Goal: Information Seeking & Learning: Learn about a topic

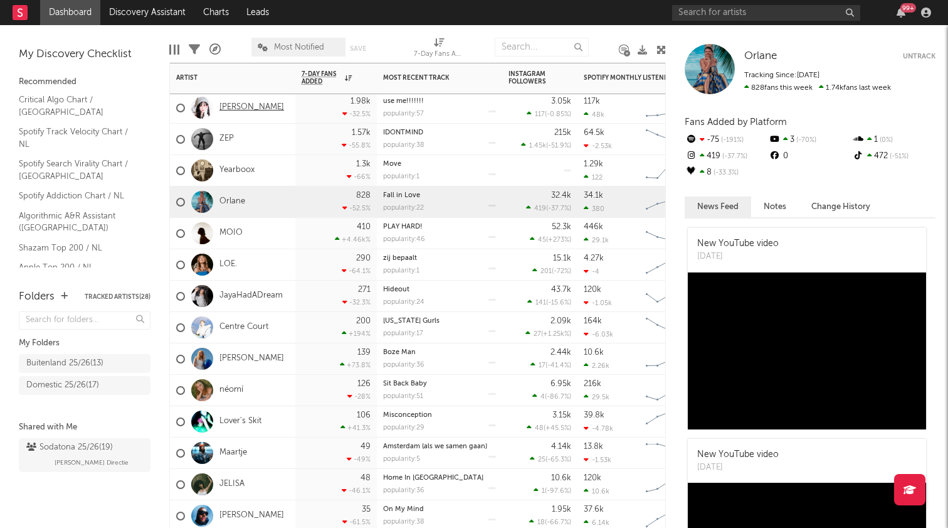
click at [231, 106] on link "[PERSON_NAME]" at bounding box center [252, 107] width 65 height 11
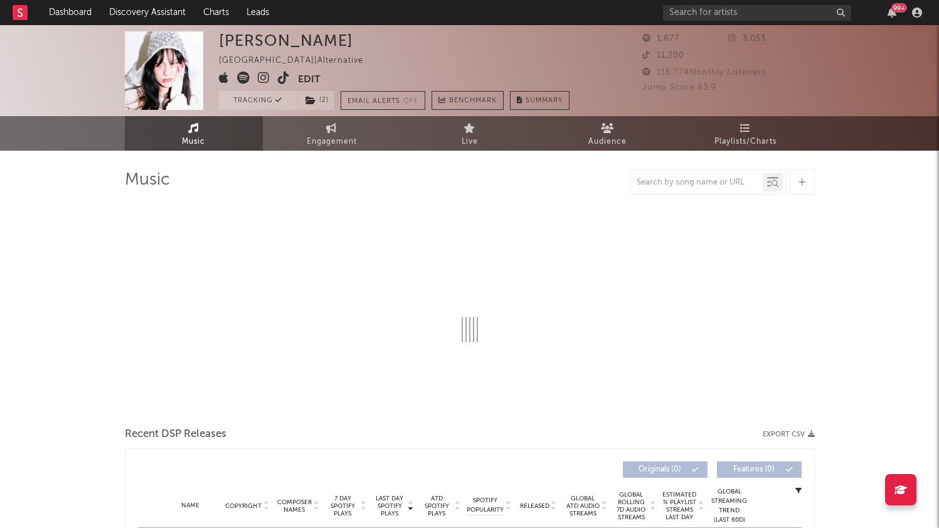
select select "1w"
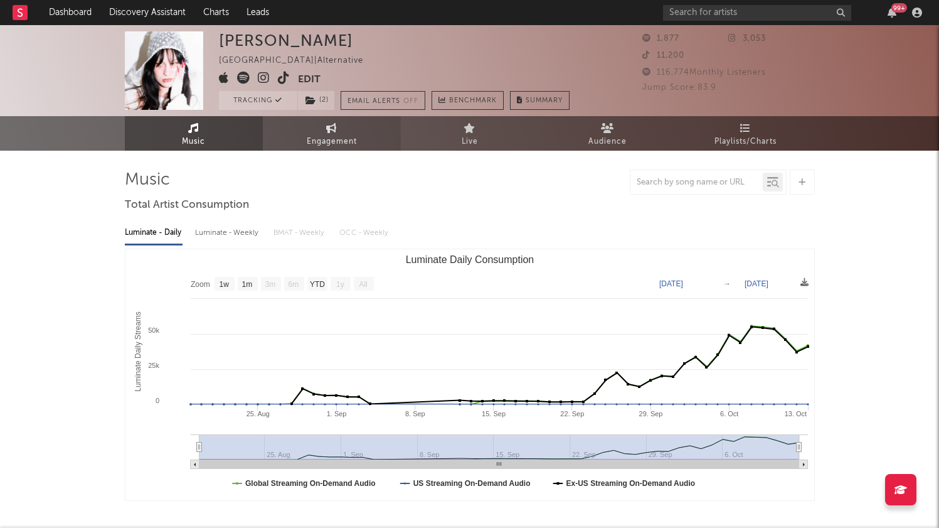
click at [304, 132] on link "Engagement" at bounding box center [332, 133] width 138 height 34
select select "1w"
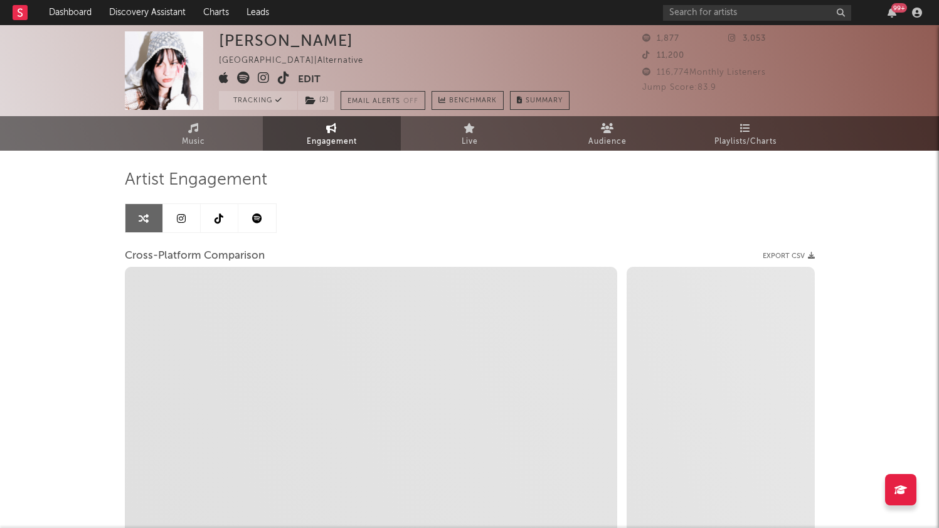
select select "1m"
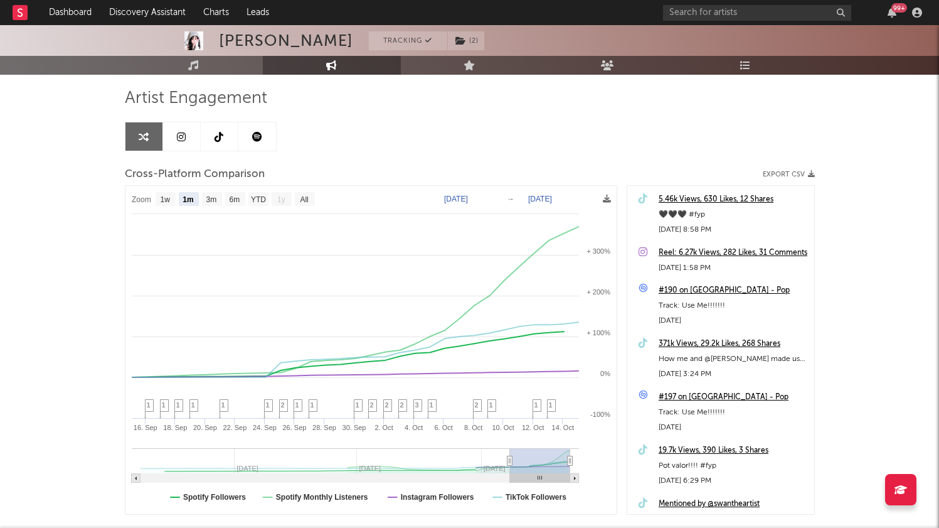
scroll to position [82, 0]
click at [181, 144] on link at bounding box center [182, 136] width 38 height 28
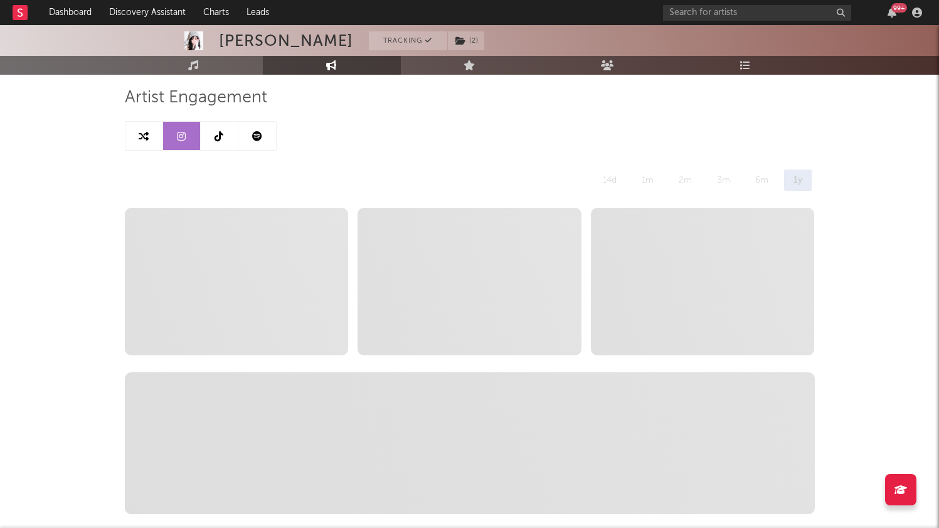
select select "1w"
click at [253, 137] on icon at bounding box center [257, 136] width 10 height 10
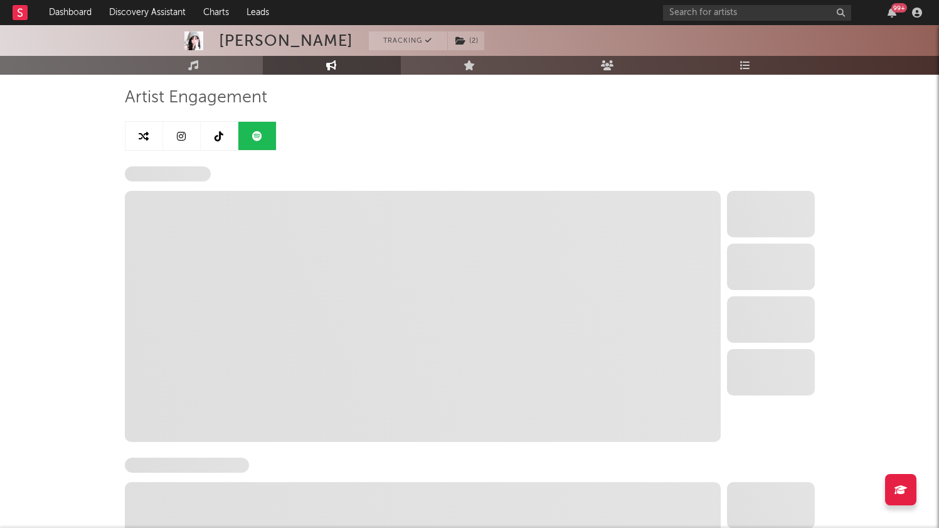
select select "6m"
select select "1w"
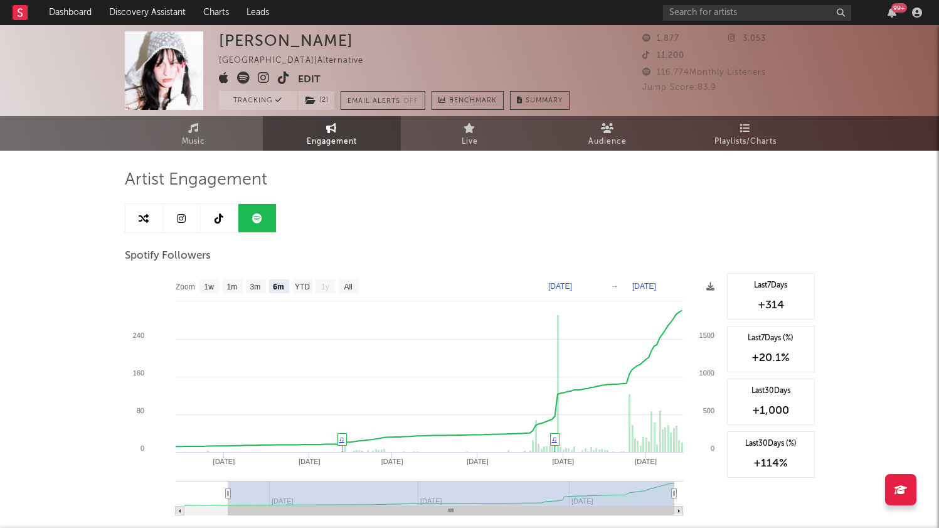
click at [898, 17] on div "99 +" at bounding box center [892, 13] width 19 height 10
click at [891, 14] on icon "button" at bounding box center [892, 13] width 9 height 10
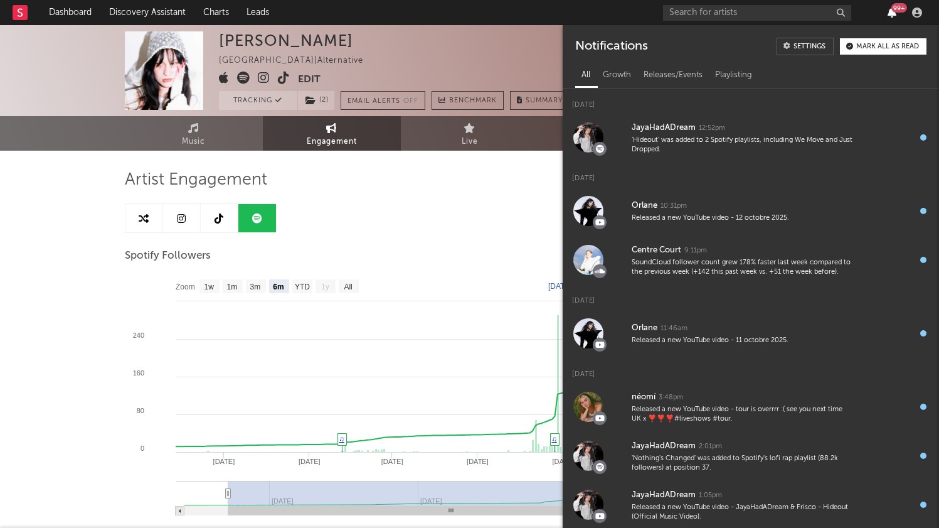
click at [891, 14] on icon "button" at bounding box center [892, 13] width 9 height 10
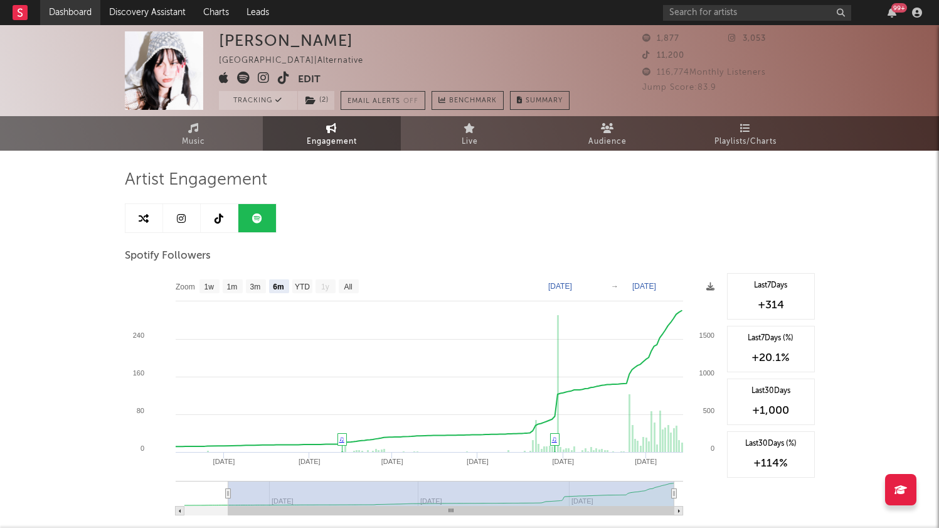
click at [60, 8] on link "Dashboard" at bounding box center [70, 12] width 60 height 25
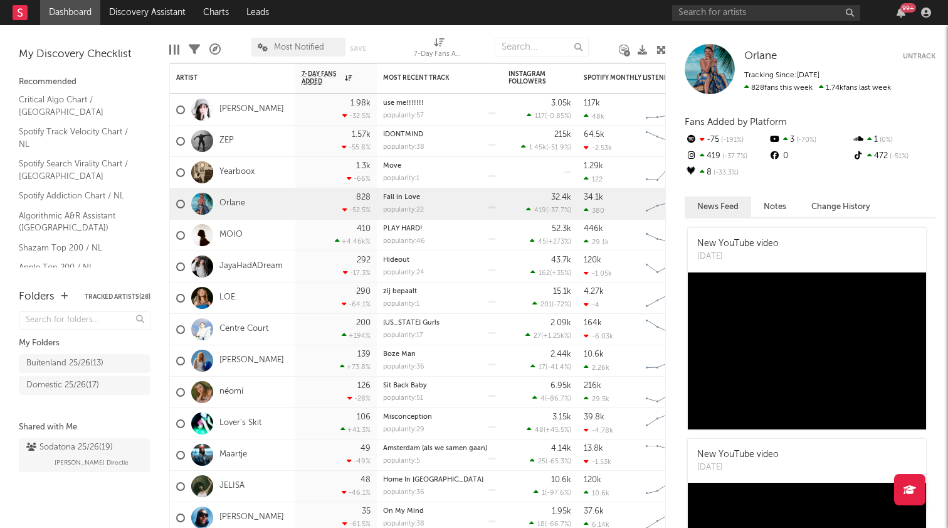
click at [491, 32] on div "Edit Columns Filters A&R Pipeline Most Notified Save Save as 7-Day Fans Added (…" at bounding box center [417, 44] width 497 height 38
click at [490, 32] on div "Edit Columns Filters A&R Pipeline Most Notified Save Save as 7-Day Fans Added (…" at bounding box center [417, 44] width 497 height 38
click at [237, 26] on div "Edit Columns Filters A&R Pipeline Most Notified Save Save as 7-Day Fans Added (…" at bounding box center [417, 44] width 497 height 38
click at [154, 34] on div "My Discovery Checklist Recommended Critical Algo Chart / NL Spotify Track Veloc…" at bounding box center [84, 151] width 169 height 252
click at [51, 457] on div "Sodatona 25/26 ( 19 ) [PERSON_NAME] Directie" at bounding box center [84, 455] width 117 height 30
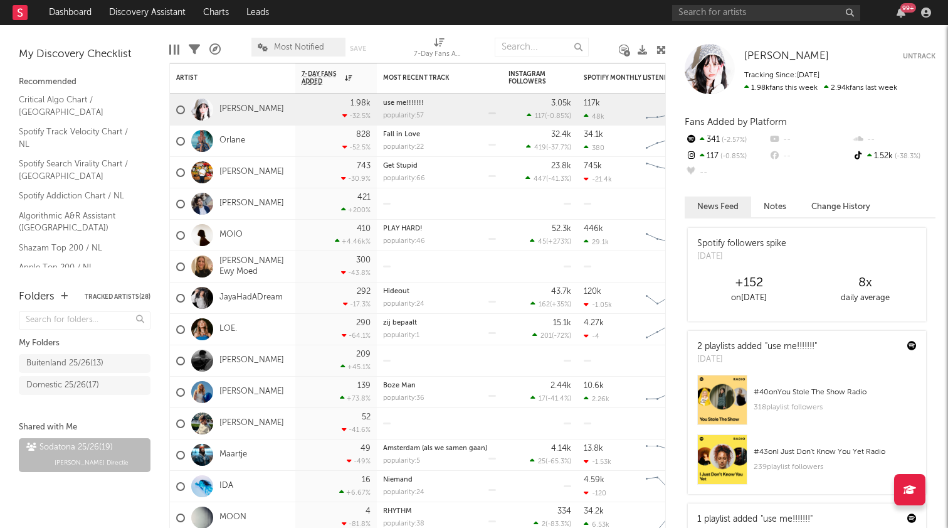
click at [159, 168] on div "Bookmarks and Folders" at bounding box center [159, 152] width 15 height 101
click at [159, 137] on div "Bookmarks and Folders" at bounding box center [159, 152] width 15 height 101
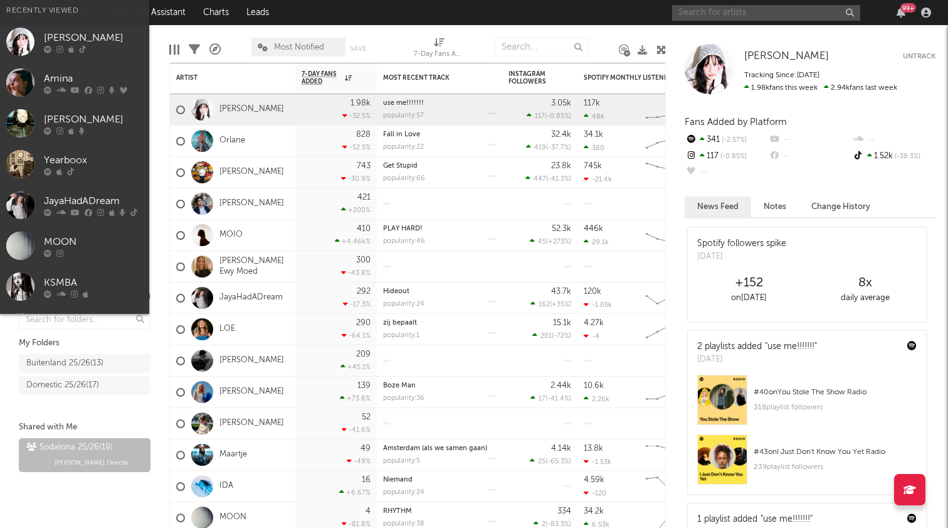
click at [738, 9] on input "text" at bounding box center [766, 13] width 188 height 16
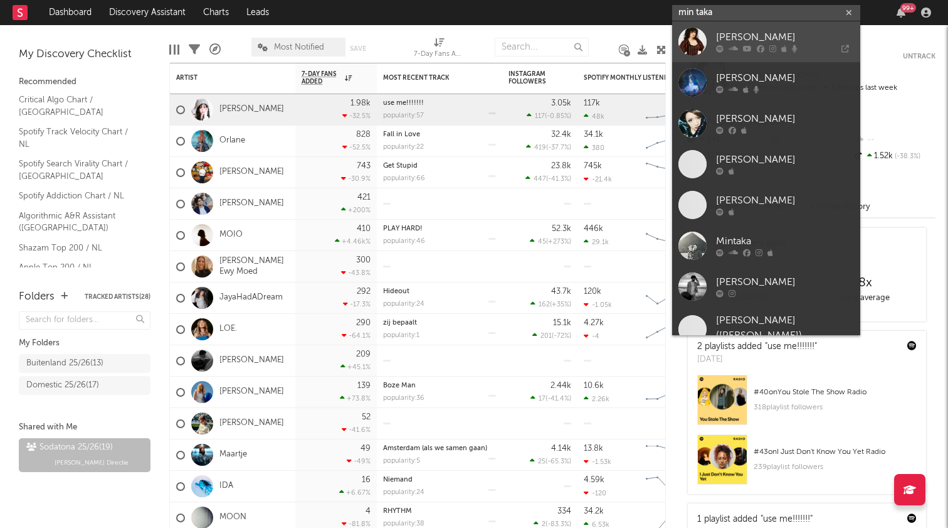
type input "min taka"
click at [762, 31] on div "[PERSON_NAME]" at bounding box center [785, 37] width 138 height 15
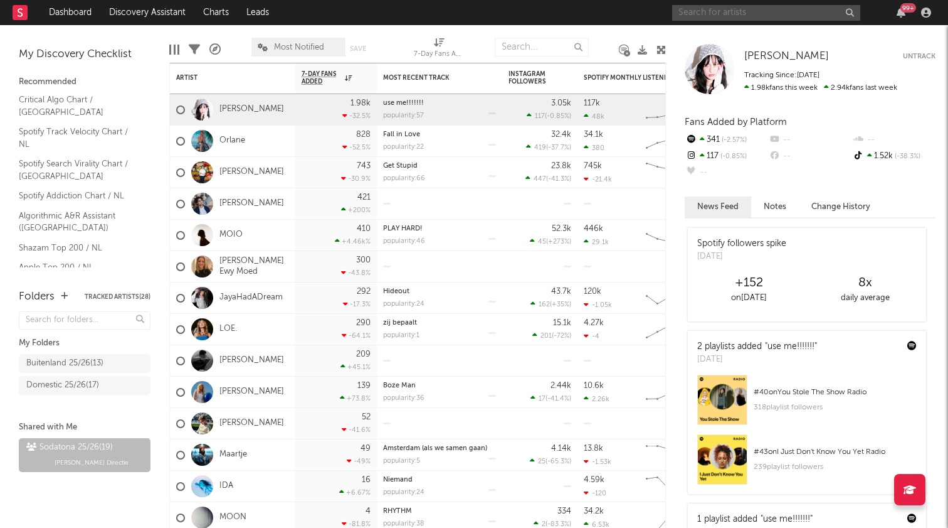
click at [729, 11] on input "text" at bounding box center [766, 13] width 188 height 16
type input "min taka"
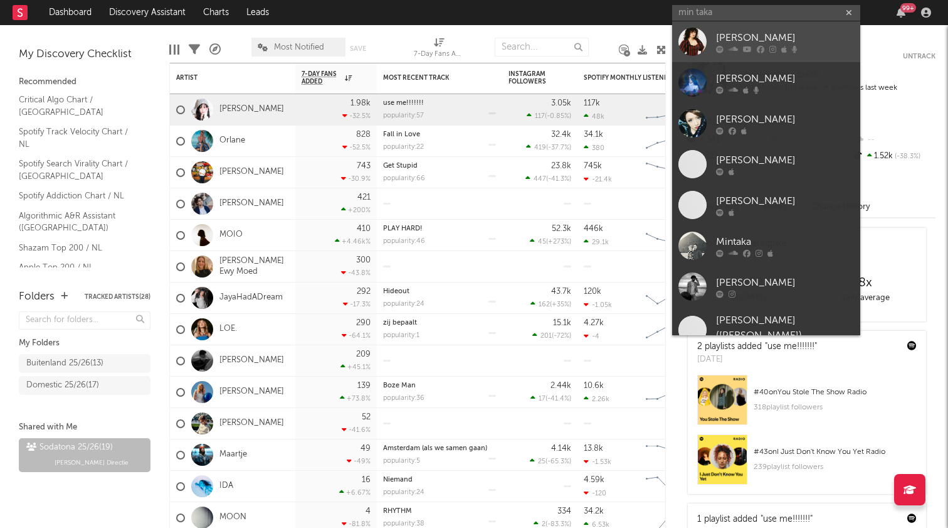
click at [753, 31] on div "[PERSON_NAME]" at bounding box center [785, 37] width 138 height 15
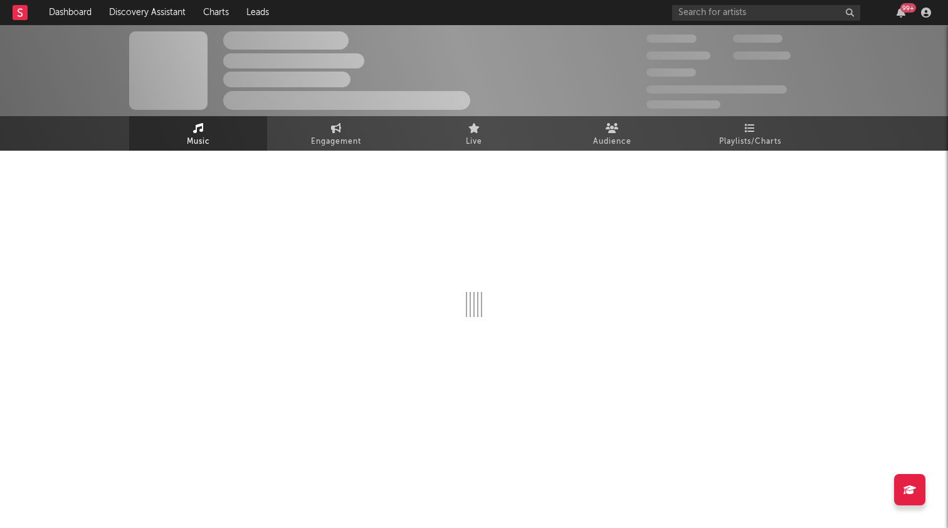
select select "6m"
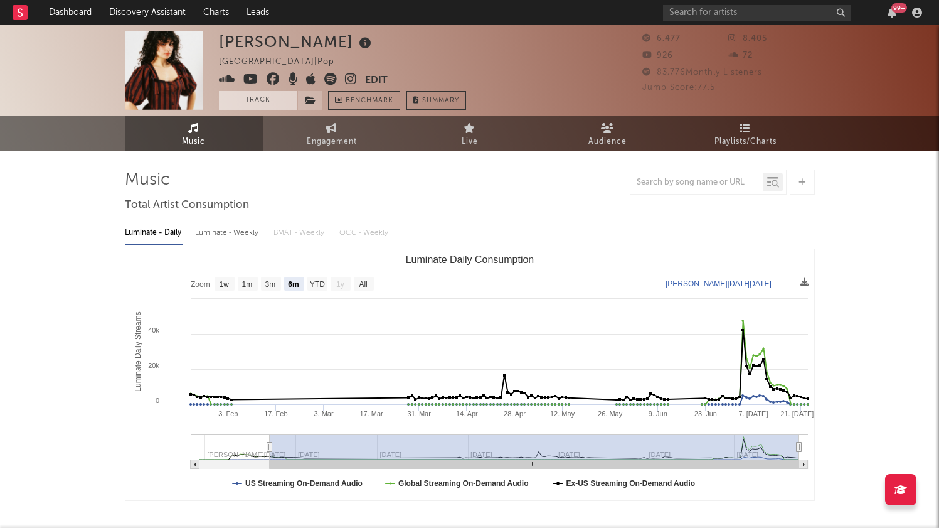
click at [277, 101] on button "Track" at bounding box center [258, 100] width 78 height 19
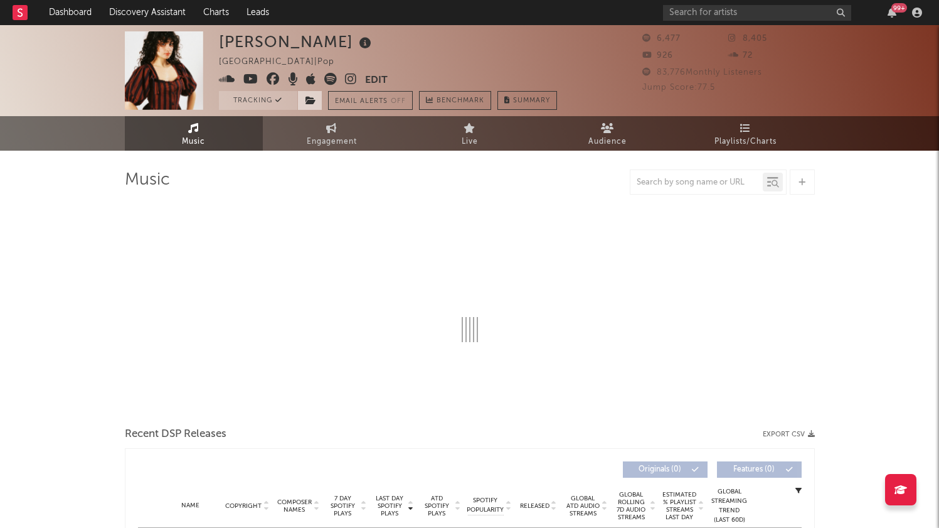
click at [308, 102] on icon at bounding box center [310, 100] width 11 height 9
select select "6m"
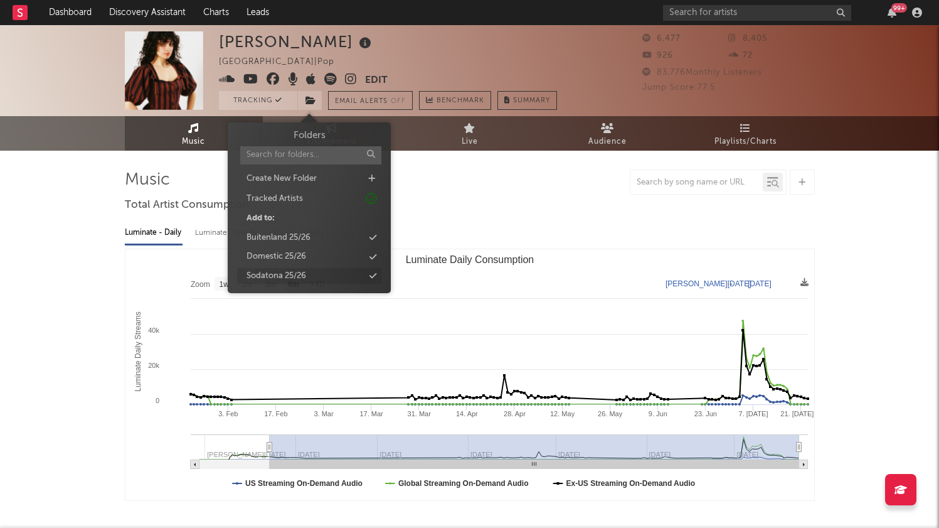
click at [287, 277] on div "Sodatona 25/26" at bounding box center [277, 276] width 60 height 13
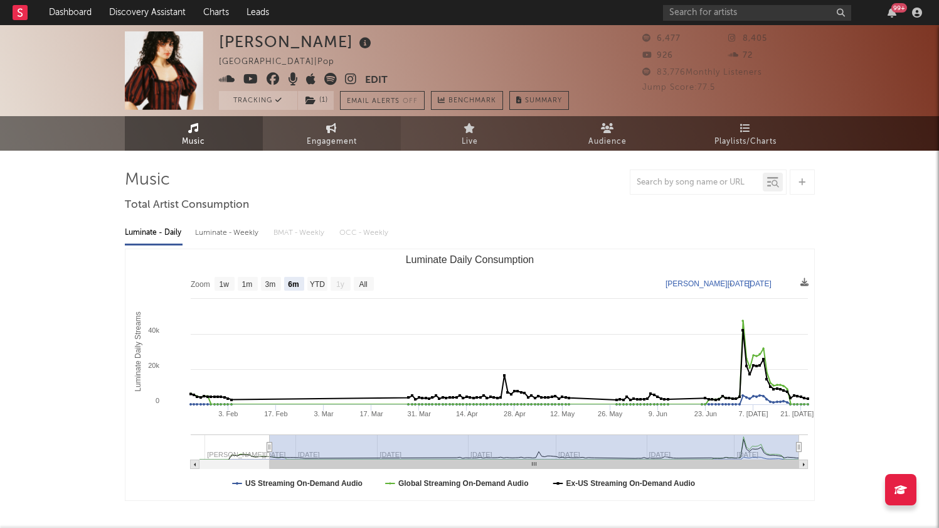
click at [319, 133] on link "Engagement" at bounding box center [332, 133] width 138 height 34
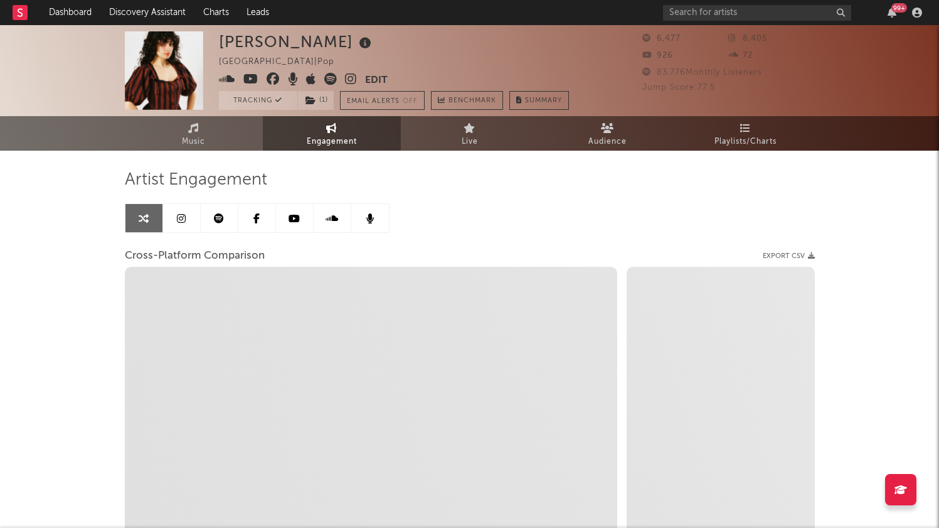
select select "1w"
click at [188, 222] on link at bounding box center [182, 218] width 38 height 28
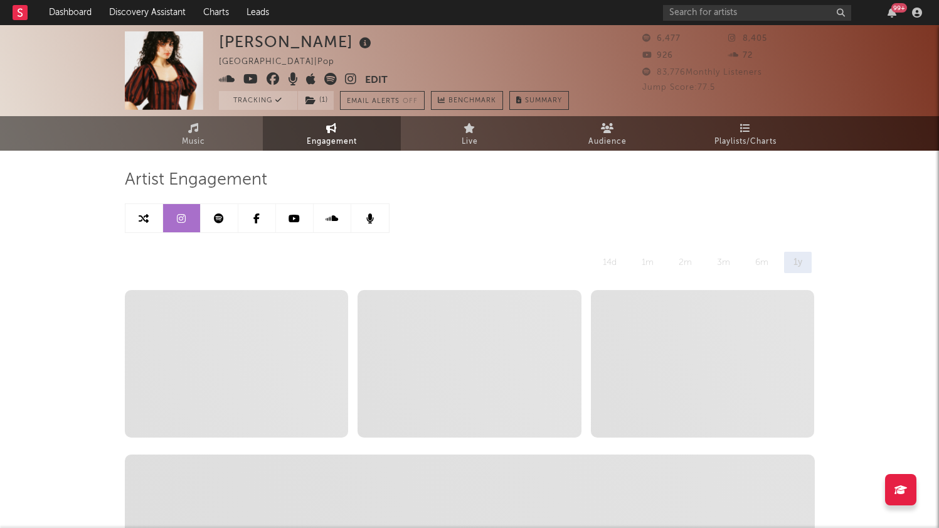
select select "6m"
click at [225, 226] on link at bounding box center [220, 218] width 38 height 28
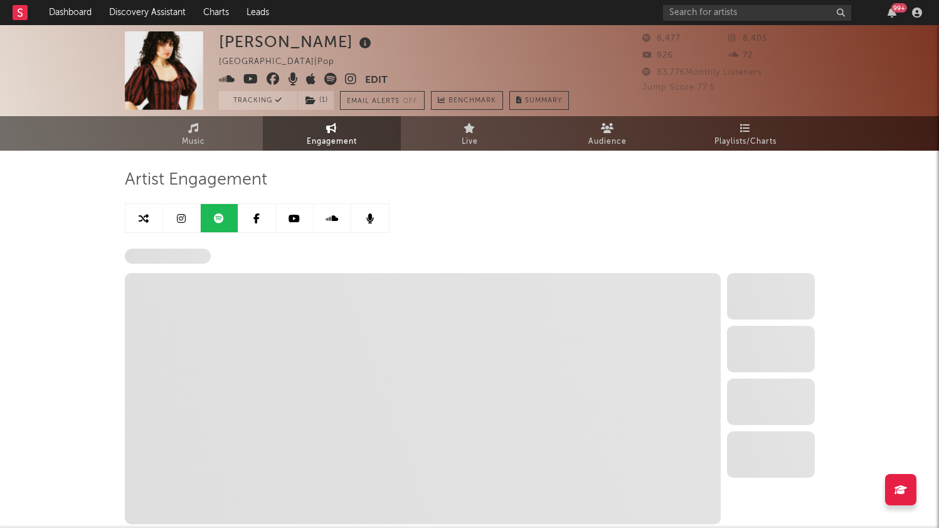
select select "6m"
select select "1w"
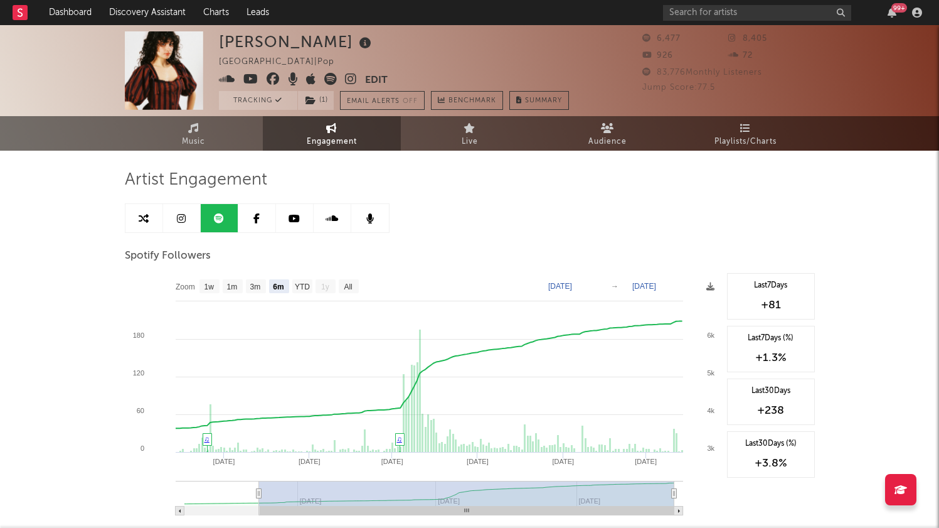
click at [891, 16] on icon "button" at bounding box center [892, 13] width 9 height 10
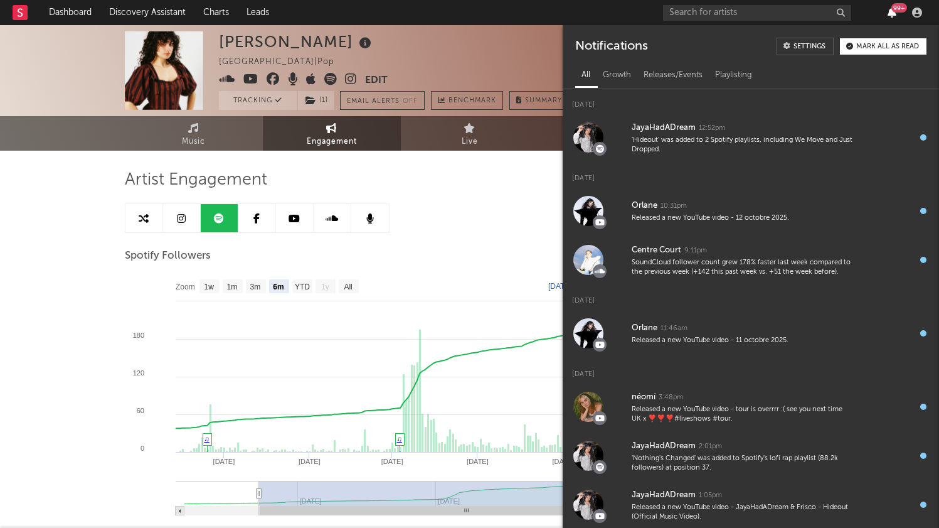
click at [891, 16] on icon "button" at bounding box center [892, 13] width 9 height 10
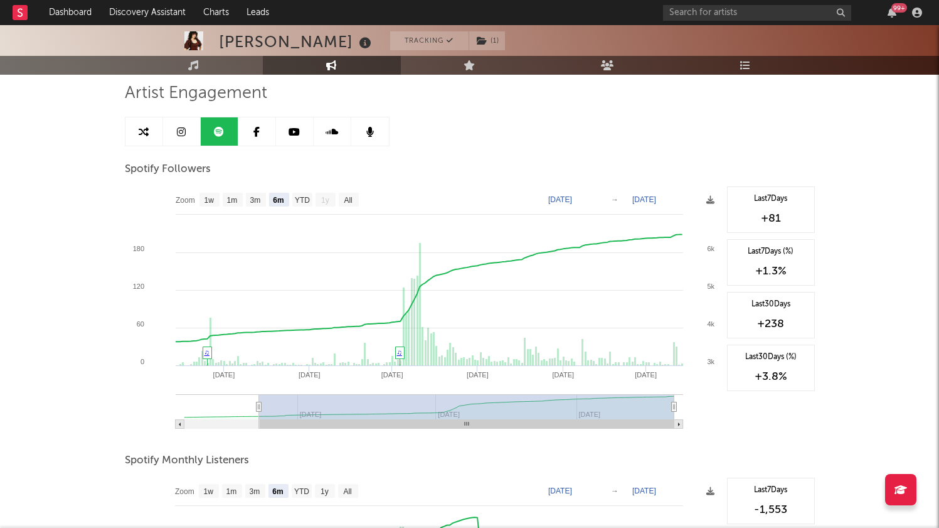
scroll to position [194, 0]
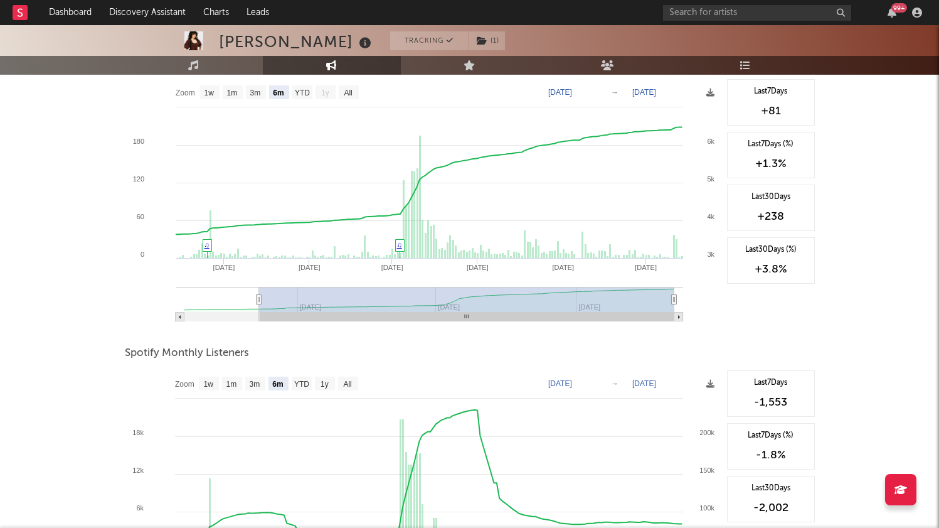
click at [75, 301] on div "Min Taka Tracking ( 1 ) [GEOGRAPHIC_DATA] | Pop Edit Tracking ( 1 ) Email Alert…" at bounding box center [469, 415] width 939 height 1169
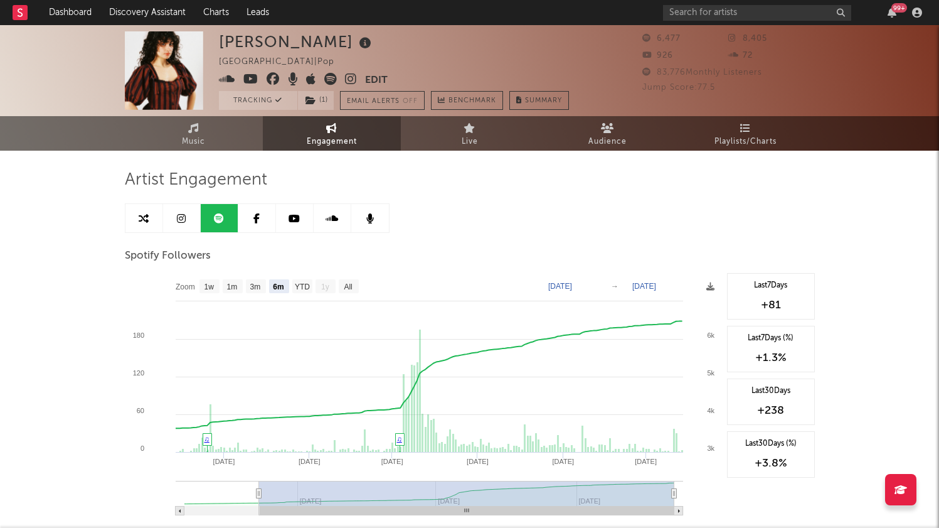
scroll to position [0, 0]
click at [291, 213] on icon at bounding box center [294, 218] width 11 height 10
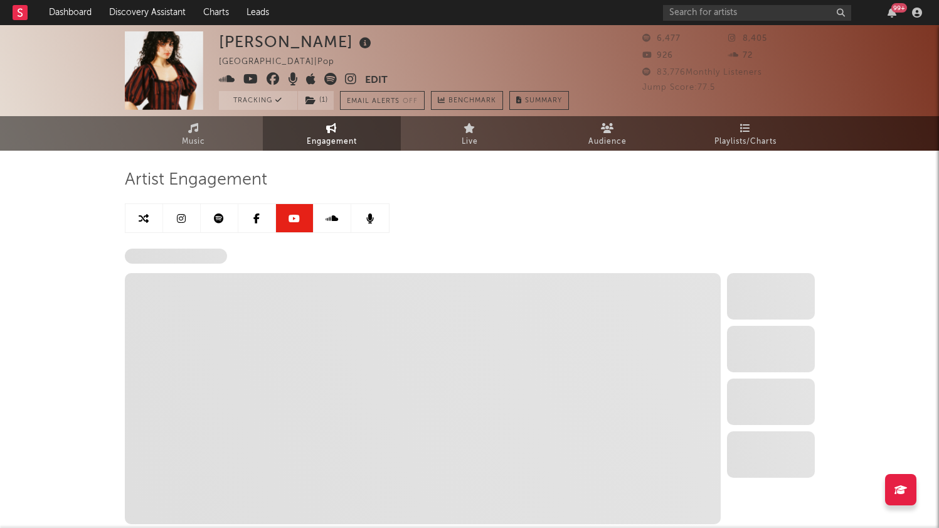
click at [236, 223] on link at bounding box center [220, 218] width 38 height 28
select select "6m"
select select "1w"
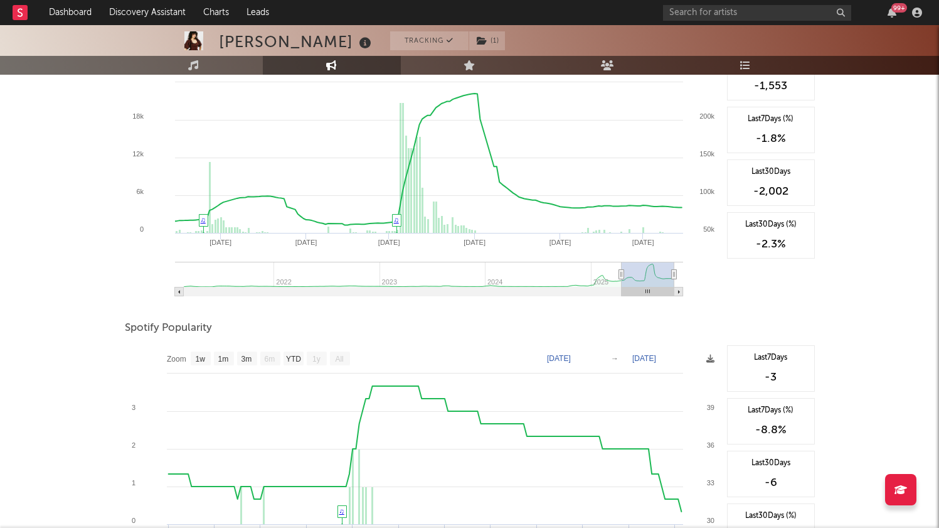
scroll to position [504, 0]
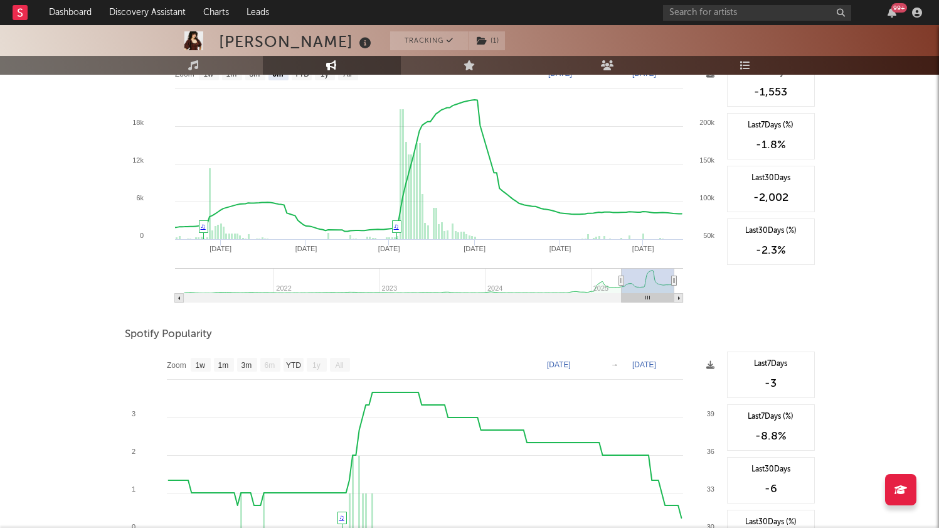
click at [87, 122] on div "Min Taka Tracking ( 1 ) [GEOGRAPHIC_DATA] | Pop Edit Tracking ( 1 ) Email Alert…" at bounding box center [469, 105] width 939 height 1169
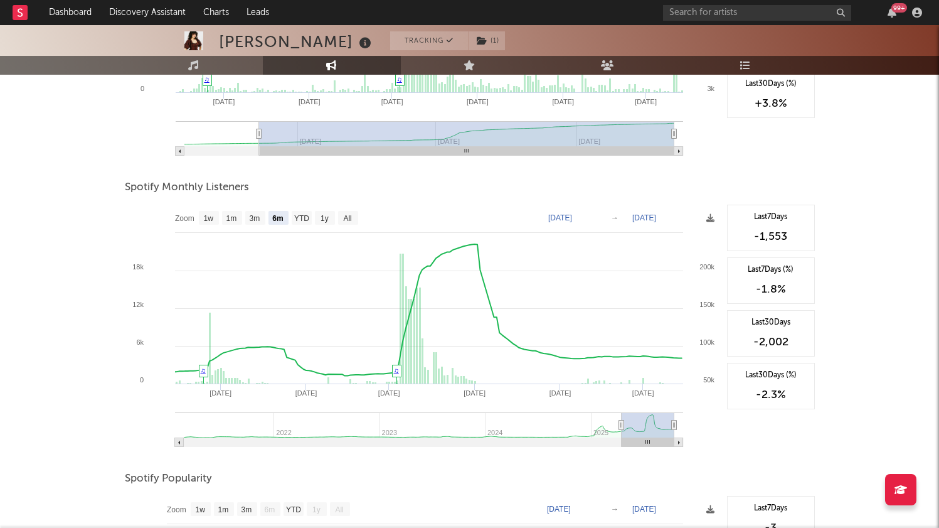
scroll to position [356, 0]
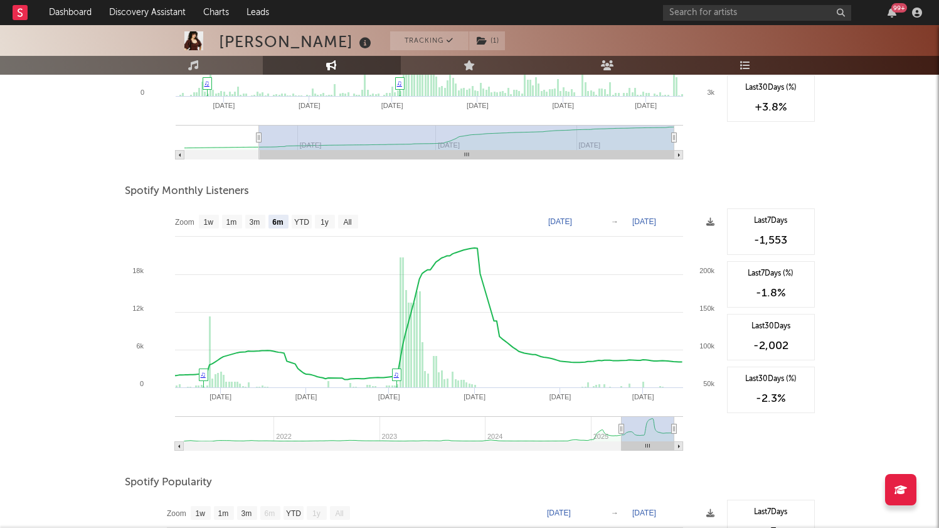
click at [87, 122] on div "Min Taka Tracking ( 1 ) [GEOGRAPHIC_DATA] | Pop Edit Tracking ( 1 ) Email Alert…" at bounding box center [469, 253] width 939 height 1169
click at [72, 13] on link "Dashboard" at bounding box center [70, 12] width 60 height 25
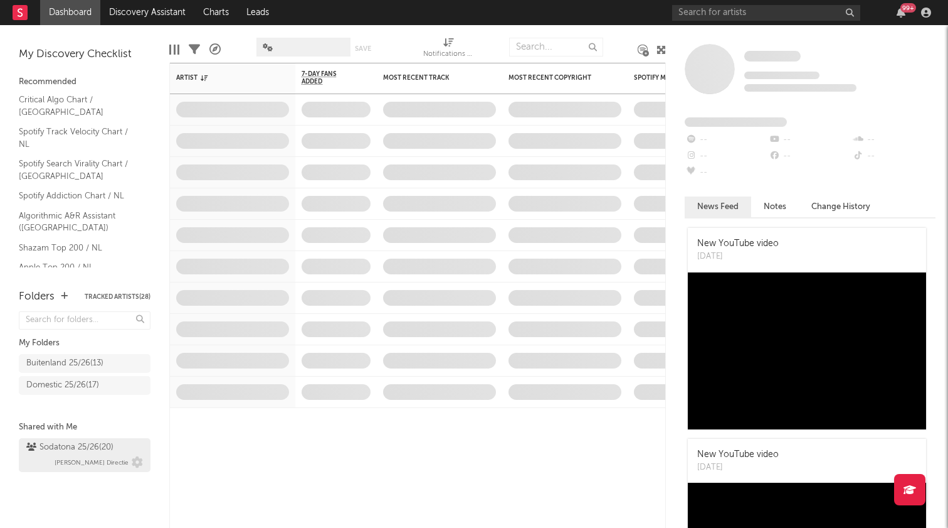
click at [53, 452] on div "Sodatona 25/26 ( 20 )" at bounding box center [69, 447] width 87 height 15
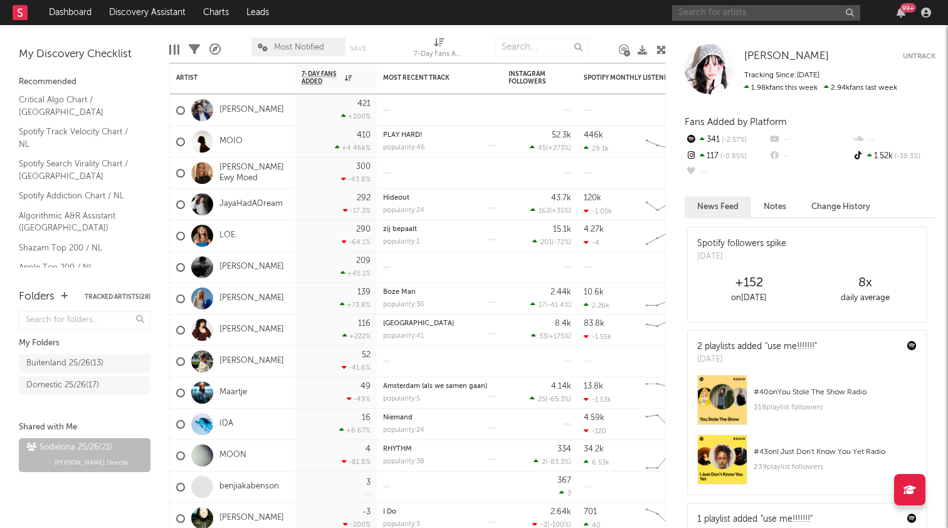
click at [712, 18] on input "text" at bounding box center [766, 13] width 188 height 16
type input "mymi"
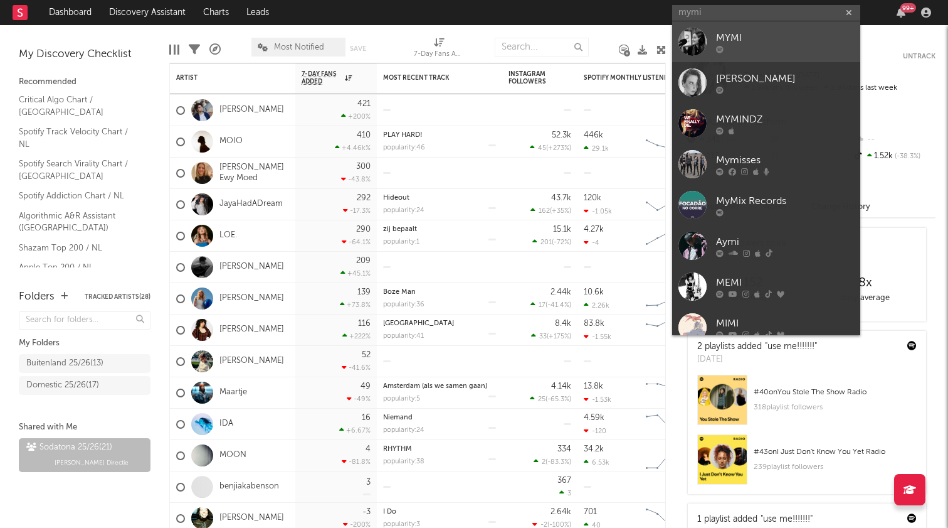
click at [790, 36] on div "MYMI" at bounding box center [785, 37] width 138 height 15
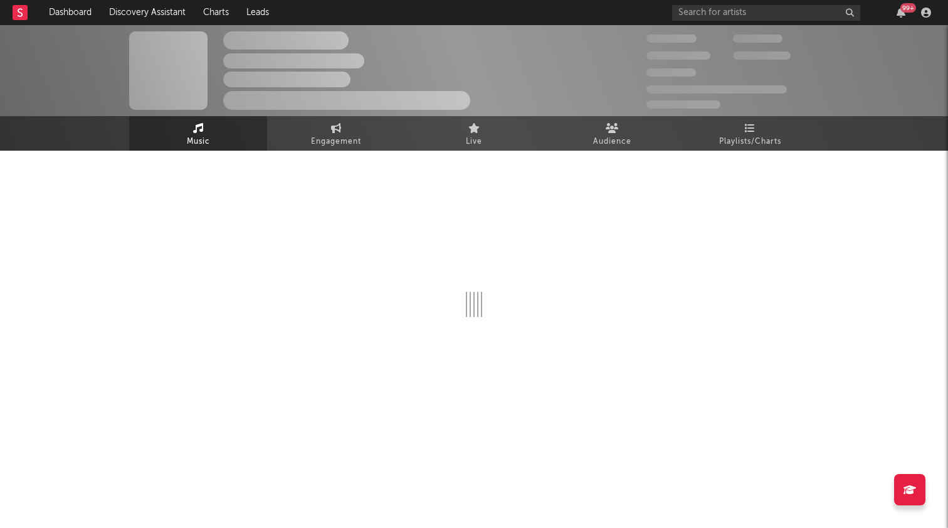
select select "1w"
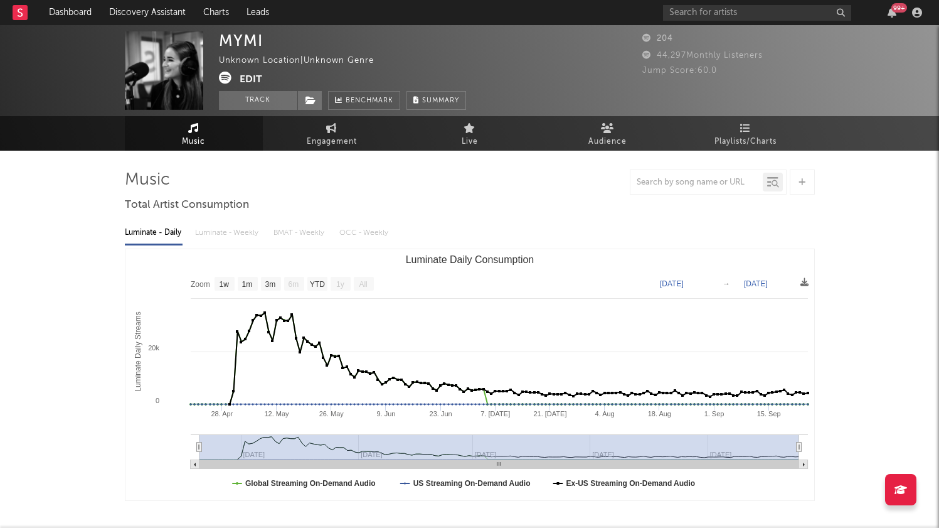
click at [228, 75] on icon at bounding box center [225, 78] width 13 height 13
click at [88, 241] on div "MYMI Unknown Location | Unknown Genre Edit Track Benchmark Summary 204 44,297 M…" at bounding box center [469, 535] width 939 height 1021
click at [73, 10] on link "Dashboard" at bounding box center [70, 12] width 60 height 25
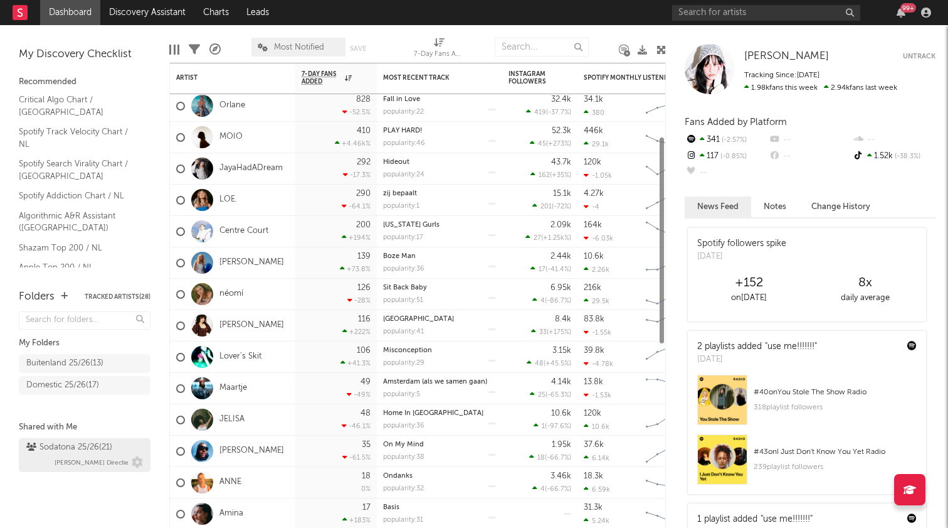
click at [56, 448] on div "Sodatona 25/26 ( 21 )" at bounding box center [69, 447] width 86 height 15
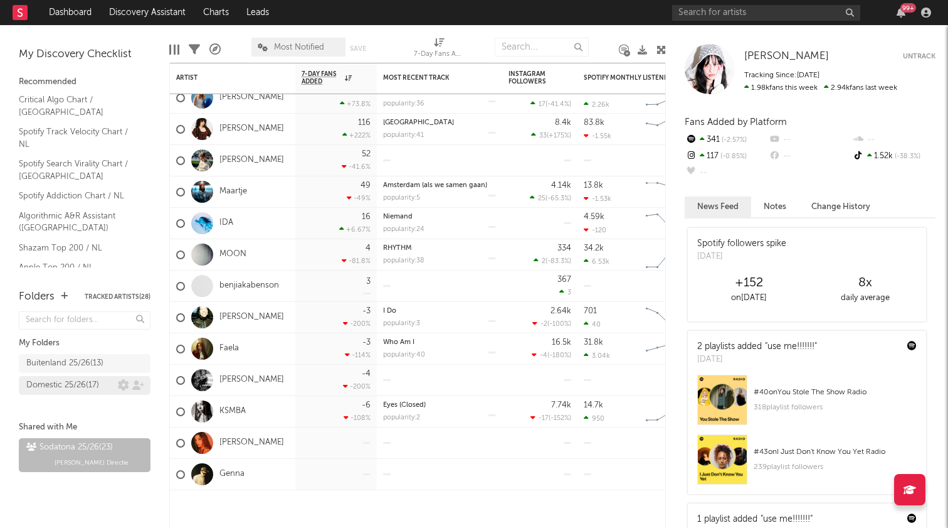
click at [48, 392] on div "Domestic 25/26 ( 17 )" at bounding box center [62, 385] width 73 height 15
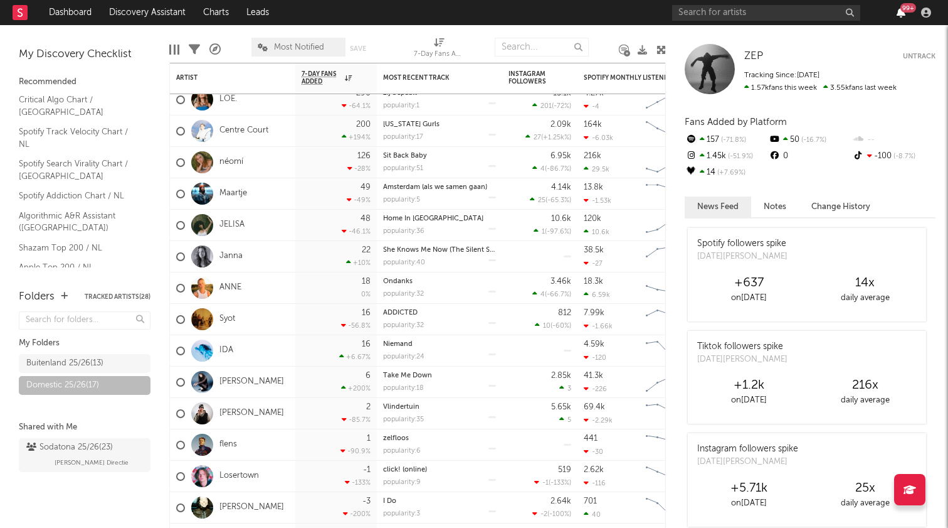
click at [898, 11] on icon "button" at bounding box center [901, 13] width 9 height 10
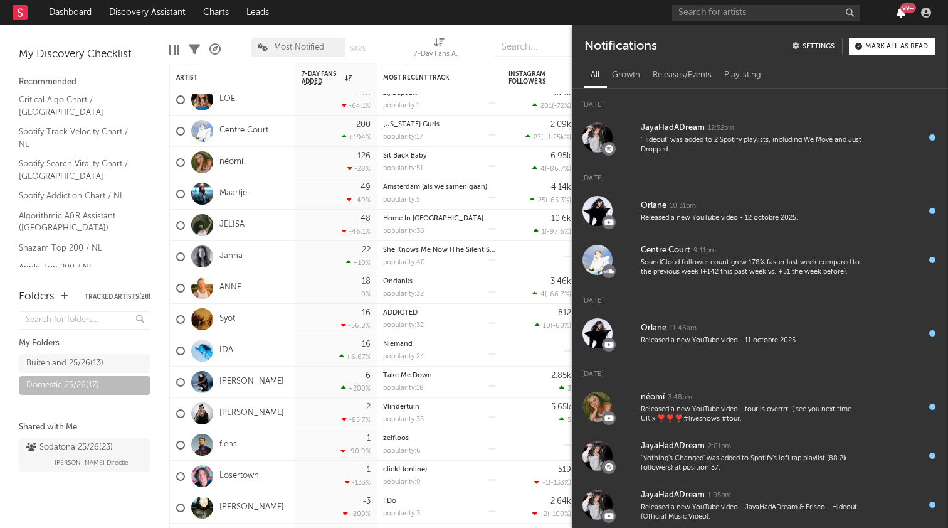
click at [898, 11] on icon "button" at bounding box center [901, 13] width 9 height 10
